Goal: Task Accomplishment & Management: Complete application form

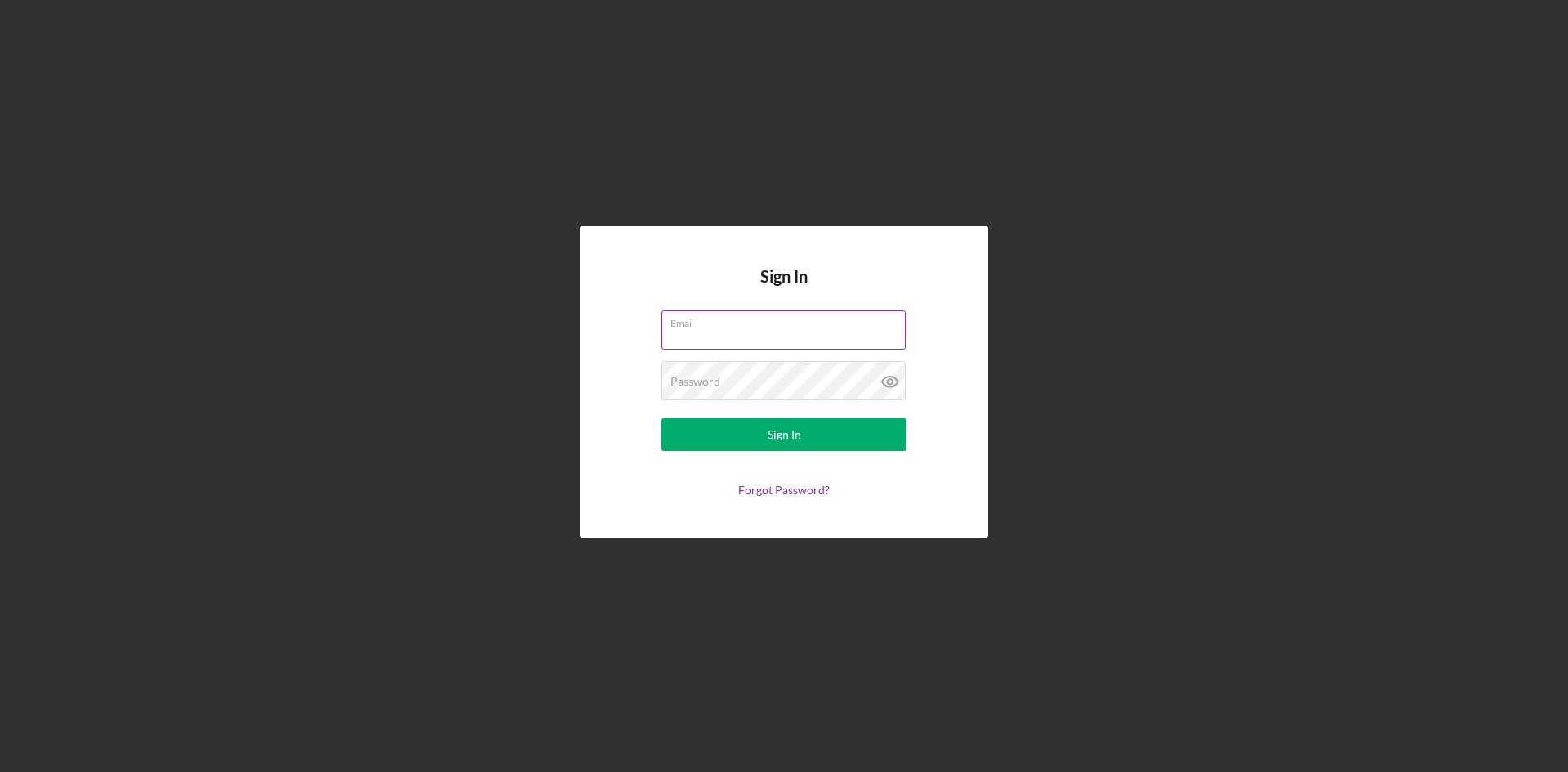
click at [763, 337] on input "Email" at bounding box center [783, 330] width 244 height 39
type input "[EMAIL_ADDRESS][DOMAIN_NAME]"
